Goal: Consume media (video, audio): Consume media (video, audio)

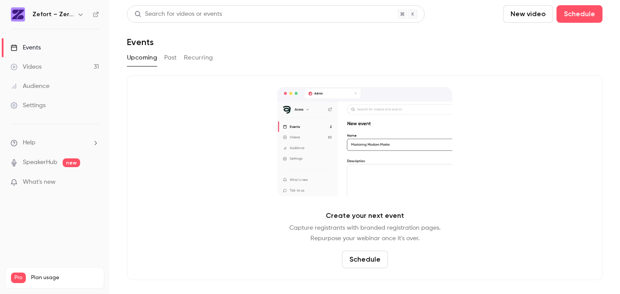
click at [35, 66] on div "Videos" at bounding box center [26, 67] width 31 height 9
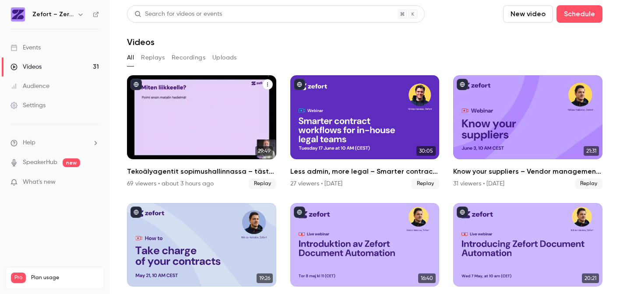
click at [213, 128] on div "Tekoälyagentit sopimushallinnassa – tästä kaikki puhuvat juuri nyt" at bounding box center [201, 117] width 149 height 84
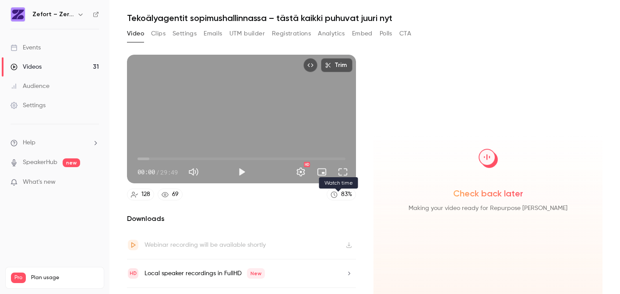
scroll to position [44, 0]
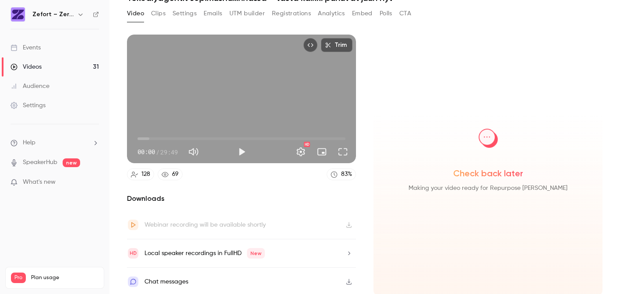
click at [147, 175] on div "128" at bounding box center [145, 174] width 9 height 9
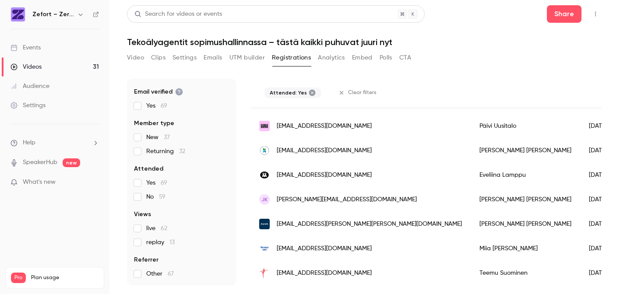
scroll to position [1137, 0]
